Goal: Go to known website: Access a specific website the user already knows

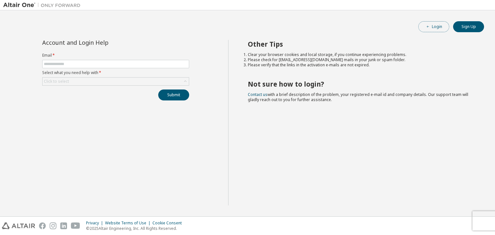
click at [442, 26] on button "Login" at bounding box center [434, 26] width 31 height 11
